Goal: Transaction & Acquisition: Subscribe to service/newsletter

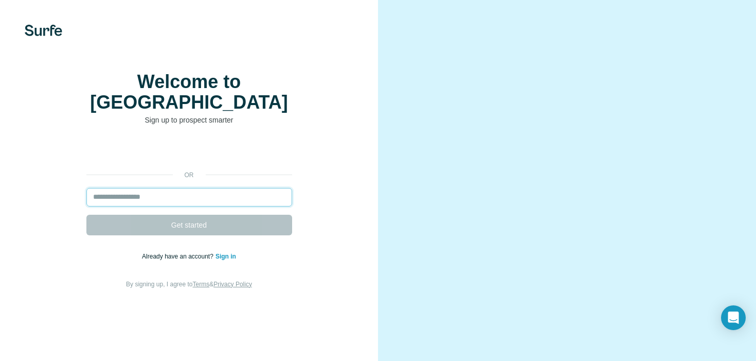
click at [160, 206] on input "email" at bounding box center [189, 197] width 206 height 19
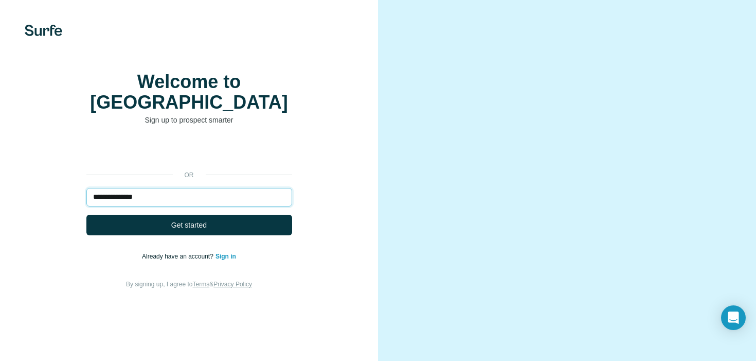
type input "**********"
click at [86, 215] on button "Get started" at bounding box center [189, 225] width 206 height 21
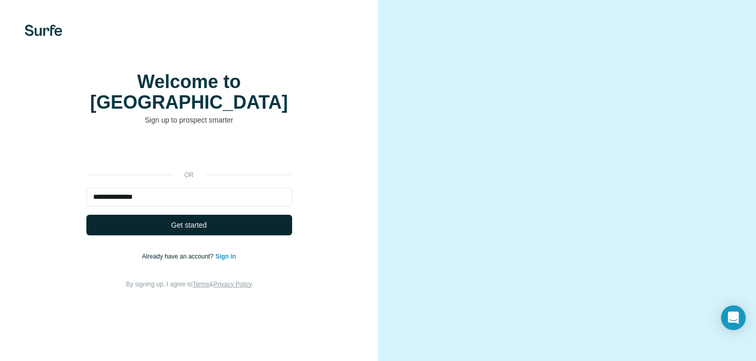
click at [191, 231] on button "Get started" at bounding box center [189, 225] width 206 height 21
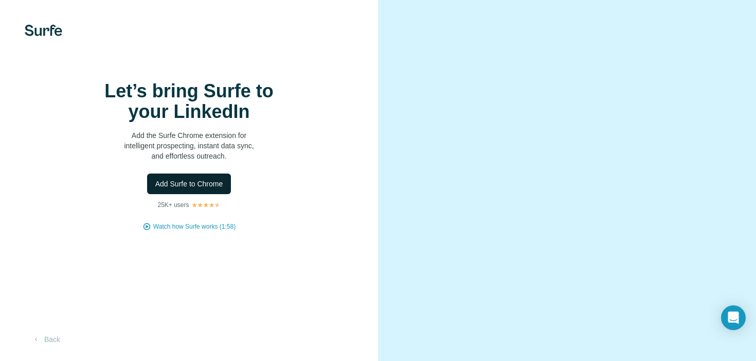
click at [211, 189] on span "Add Surfe to Chrome" at bounding box center [189, 184] width 68 height 10
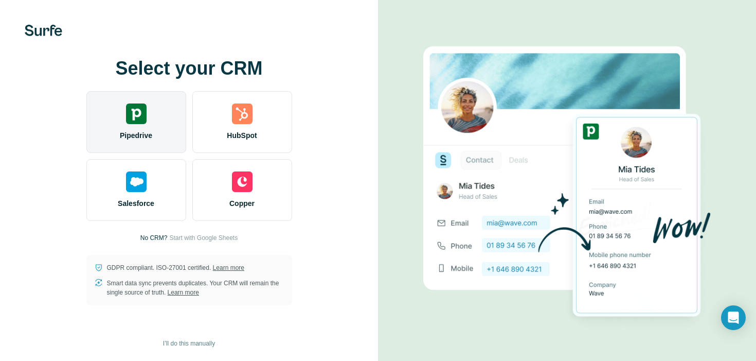
click at [151, 115] on div "Pipedrive" at bounding box center [136, 122] width 100 height 62
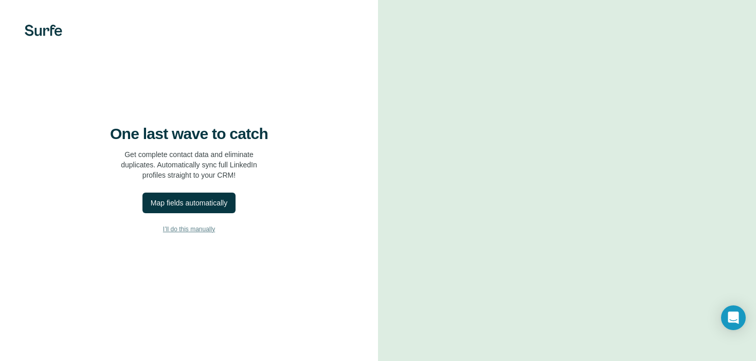
click at [207, 234] on span "I’ll do this manually" at bounding box center [189, 228] width 52 height 9
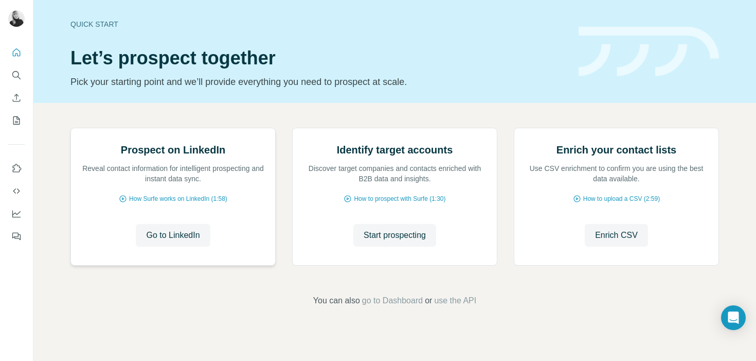
scroll to position [84, 0]
click at [182, 241] on span "Go to LinkedIn" at bounding box center [173, 235] width 54 height 12
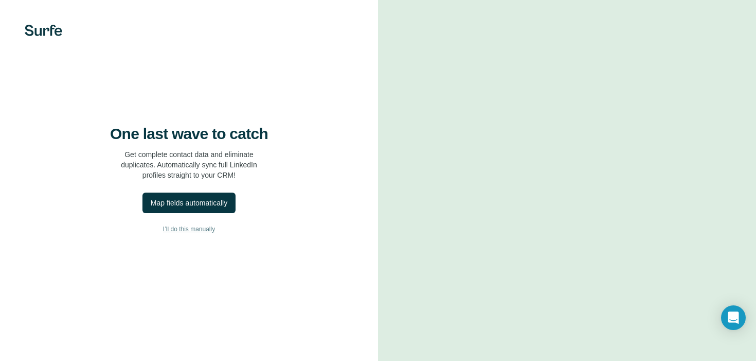
click at [200, 234] on span "I’ll do this manually" at bounding box center [189, 228] width 52 height 9
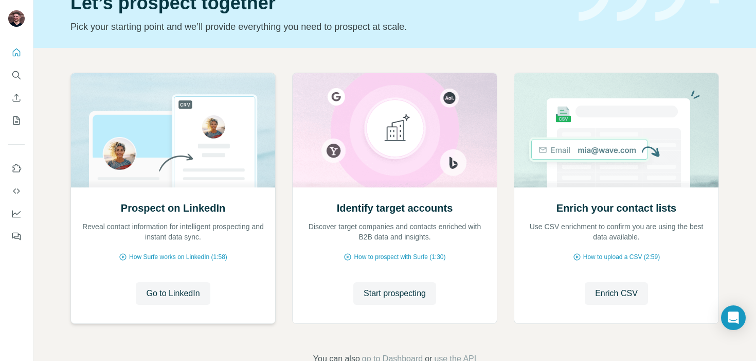
scroll to position [84, 0]
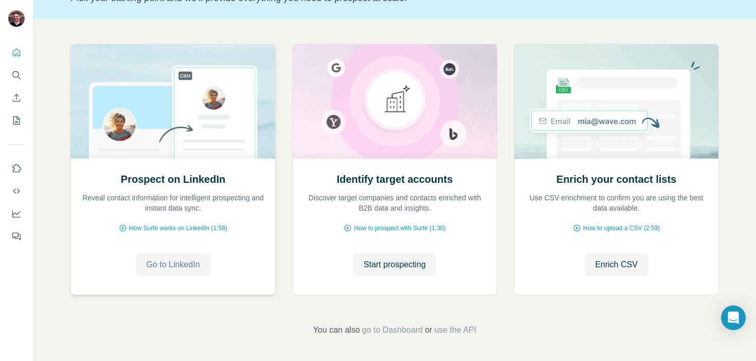
click at [183, 266] on span "Go to LinkedIn" at bounding box center [173, 264] width 54 height 12
